Goal: Navigation & Orientation: Find specific page/section

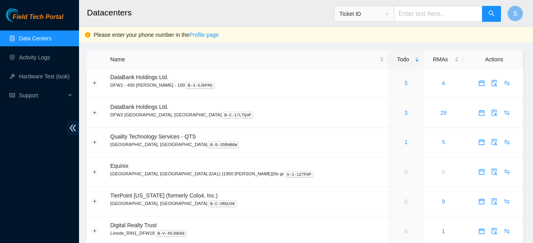
click at [54, 14] on span "Field Tech Portal" at bounding box center [38, 17] width 51 height 8
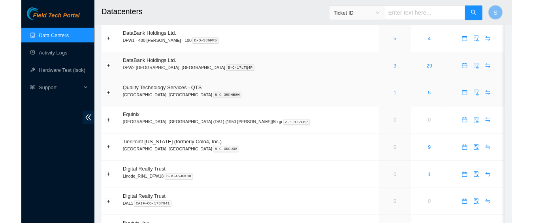
scroll to position [53, 0]
